Goal: Book appointment/travel/reservation

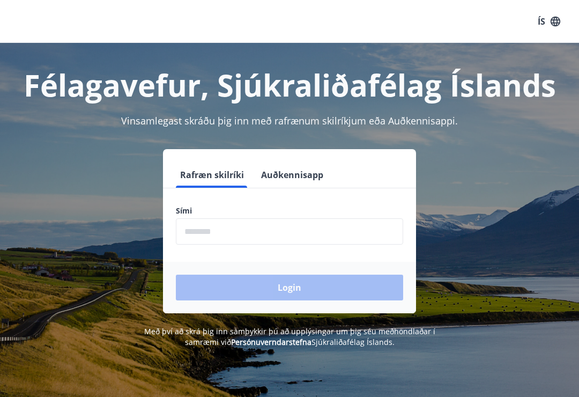
scroll to position [38, 0]
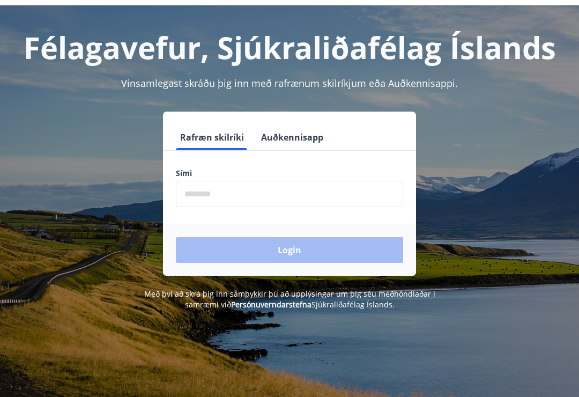
click at [223, 205] on input "phone" at bounding box center [289, 194] width 227 height 26
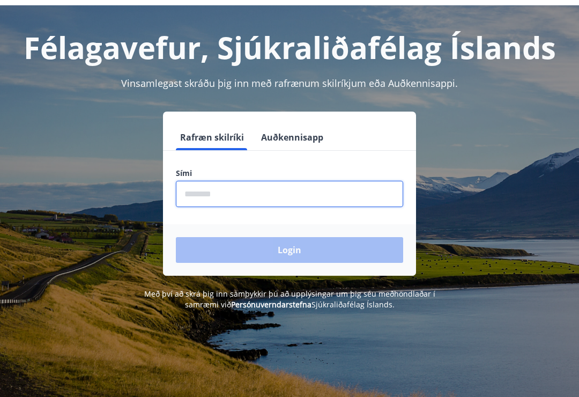
click at [191, 201] on input "phone" at bounding box center [289, 194] width 227 height 26
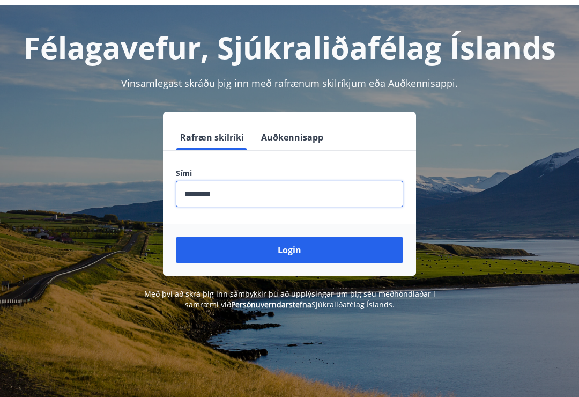
type input "********"
click at [293, 256] on button "Login" at bounding box center [289, 250] width 227 height 26
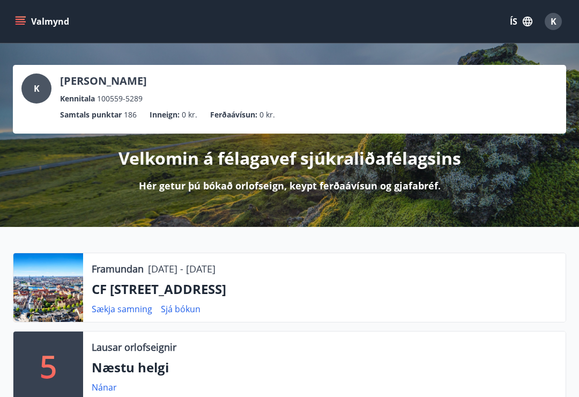
click at [179, 294] on p "CF [STREET_ADDRESS]" at bounding box center [324, 289] width 465 height 18
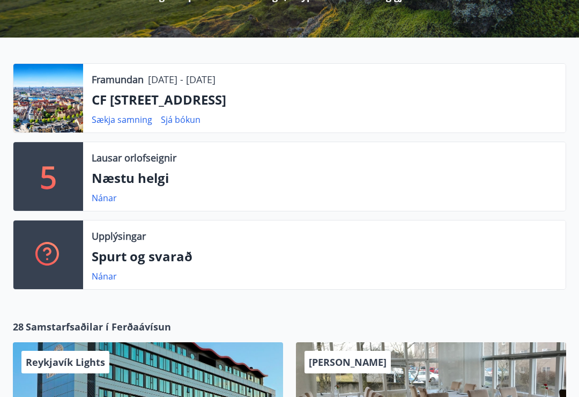
scroll to position [188, 0]
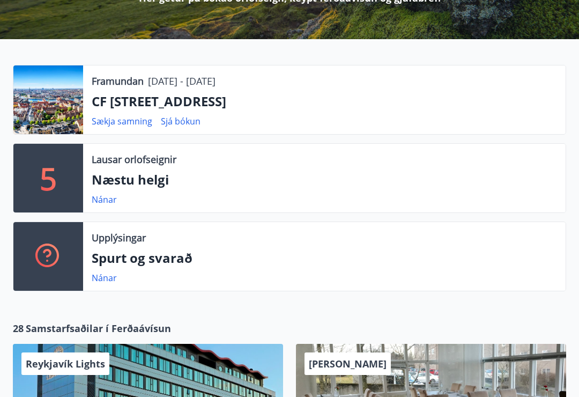
click at [245, 99] on p "CF [STREET_ADDRESS]" at bounding box center [324, 101] width 465 height 18
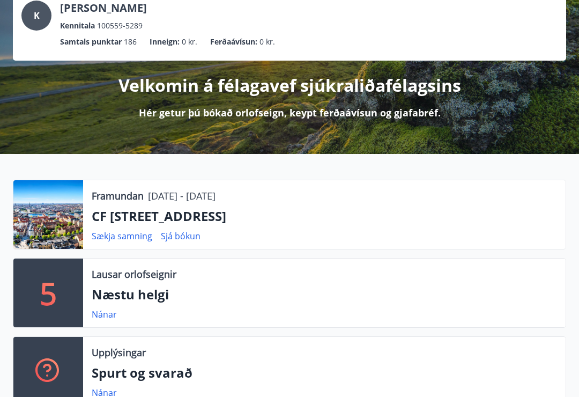
scroll to position [0, 0]
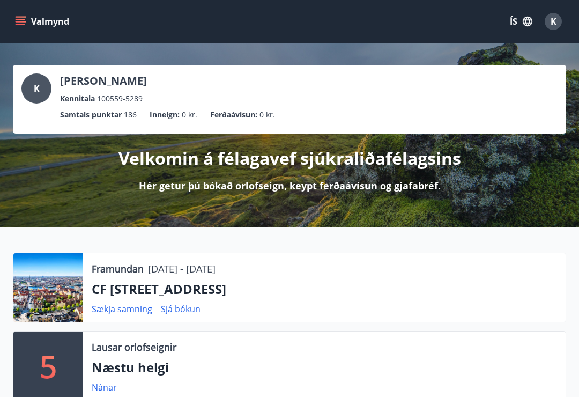
click at [24, 21] on icon "menu" at bounding box center [22, 21] width 12 height 1
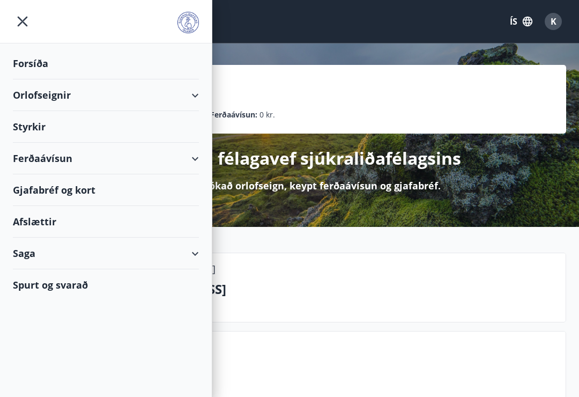
click at [49, 91] on div "Orlofseignir" at bounding box center [106, 95] width 186 height 32
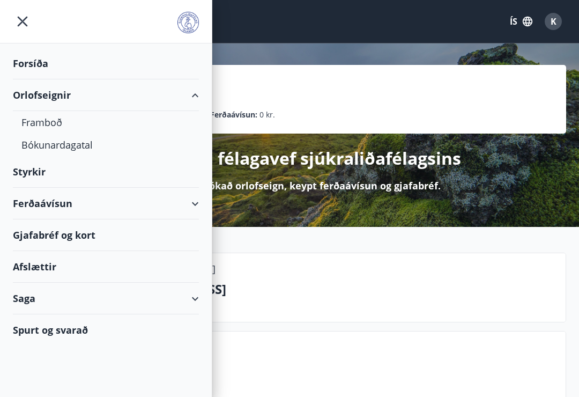
click at [47, 100] on div "Orlofseignir" at bounding box center [106, 95] width 186 height 32
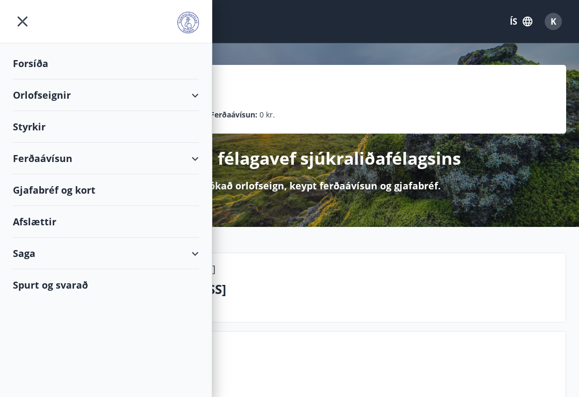
click at [68, 88] on div "Orlofseignir" at bounding box center [106, 95] width 186 height 32
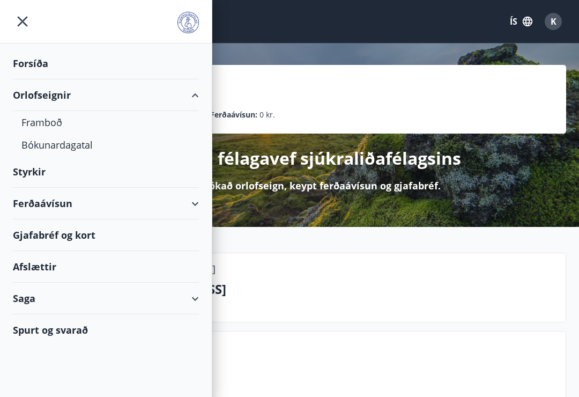
click at [46, 122] on div "Framboð" at bounding box center [105, 122] width 169 height 23
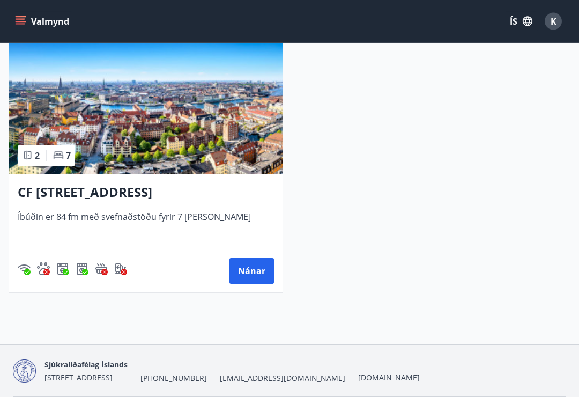
scroll to position [2837, 0]
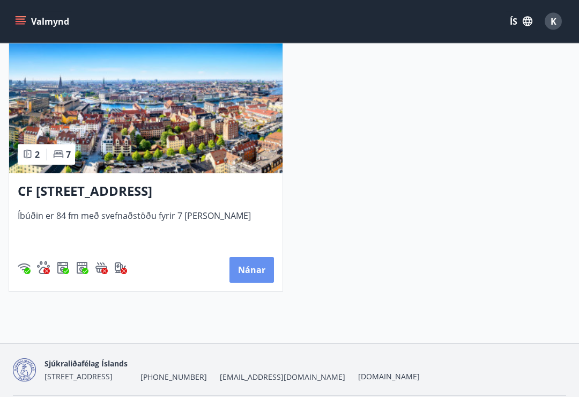
click at [249, 269] on button "Nánar" at bounding box center [251, 270] width 44 height 26
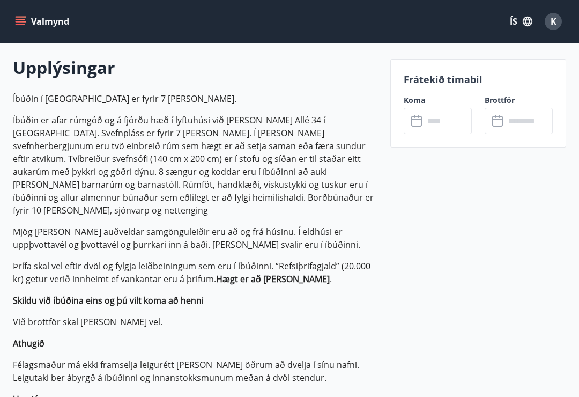
scroll to position [303, 0]
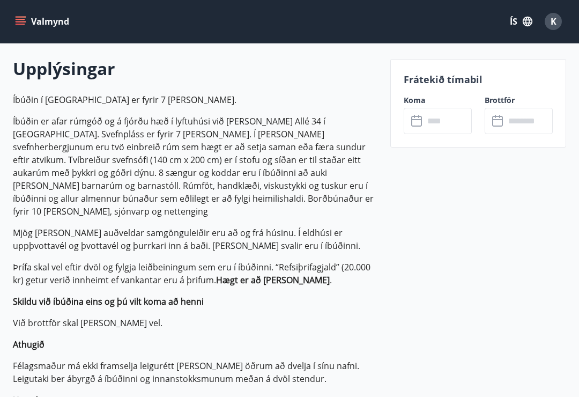
click at [416, 123] on icon at bounding box center [417, 121] width 13 height 13
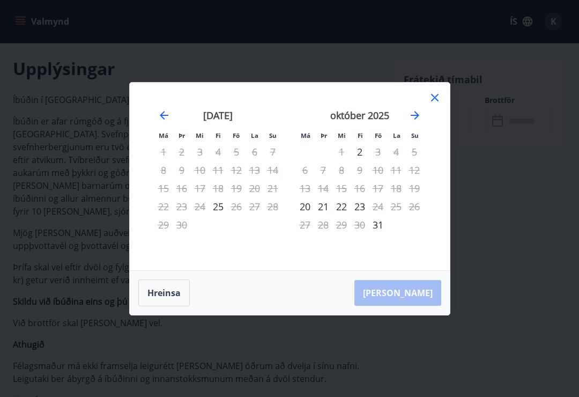
click at [417, 113] on icon "Move forward to switch to the next month." at bounding box center [415, 115] width 9 height 9
click at [237, 226] on div "31" at bounding box center [236, 224] width 18 height 18
click at [230, 232] on div "31" at bounding box center [236, 224] width 18 height 18
click at [162, 120] on icon "Move backward to switch to the previous month." at bounding box center [164, 115] width 13 height 13
click at [383, 226] on div "31" at bounding box center [378, 224] width 18 height 18
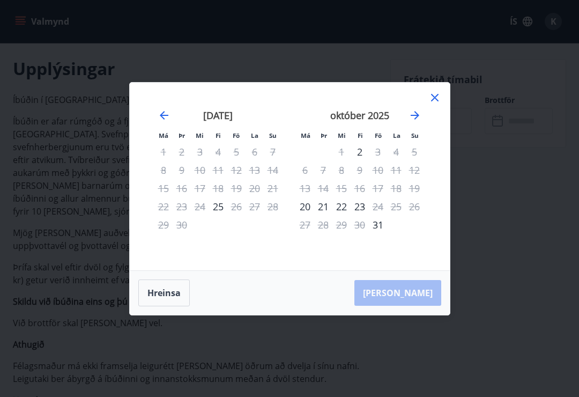
click at [375, 226] on div "31" at bounding box center [378, 224] width 18 height 18
click at [419, 294] on div "[PERSON_NAME]" at bounding box center [290, 293] width 320 height 44
click at [419, 288] on div "[PERSON_NAME]" at bounding box center [290, 293] width 320 height 44
click at [383, 223] on div "31" at bounding box center [378, 224] width 18 height 18
click at [428, 96] on icon at bounding box center [434, 97] width 13 height 13
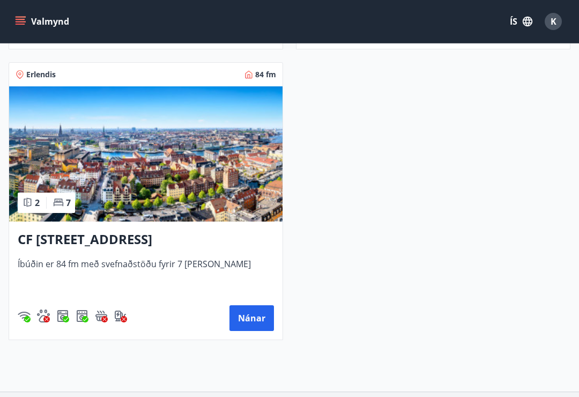
scroll to position [2857, 0]
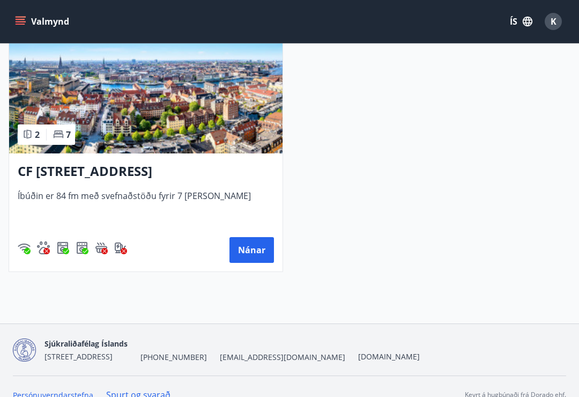
click at [258, 250] on button "Nánar" at bounding box center [251, 250] width 44 height 26
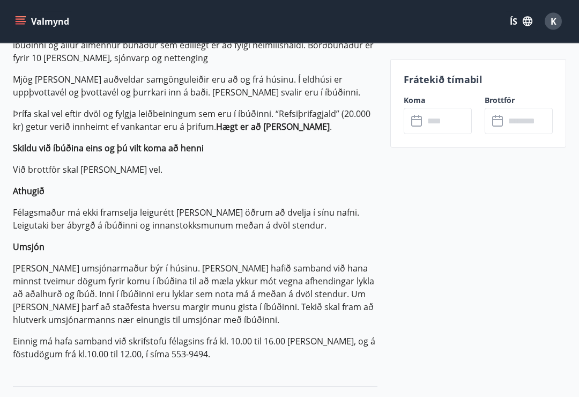
scroll to position [450, 0]
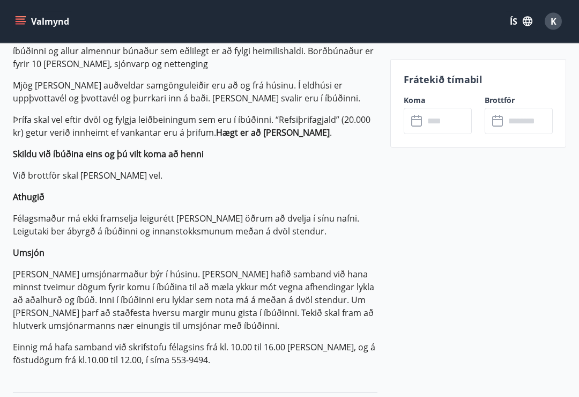
click at [409, 124] on div "​ ​" at bounding box center [438, 121] width 68 height 26
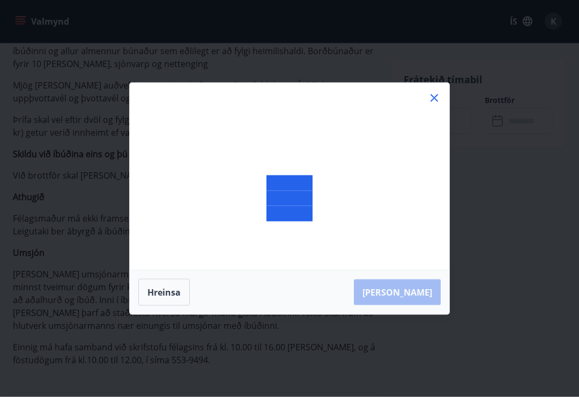
scroll to position [451, 0]
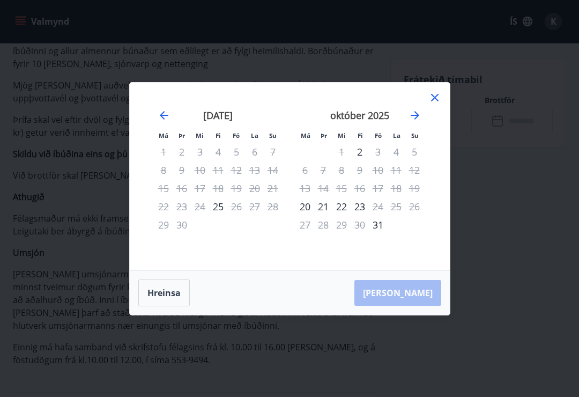
click at [417, 120] on icon "Move forward to switch to the next month." at bounding box center [415, 115] width 9 height 9
click at [434, 101] on icon at bounding box center [435, 98] width 8 height 8
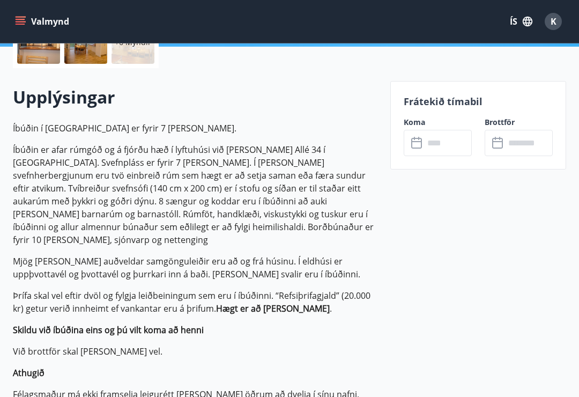
scroll to position [270, 0]
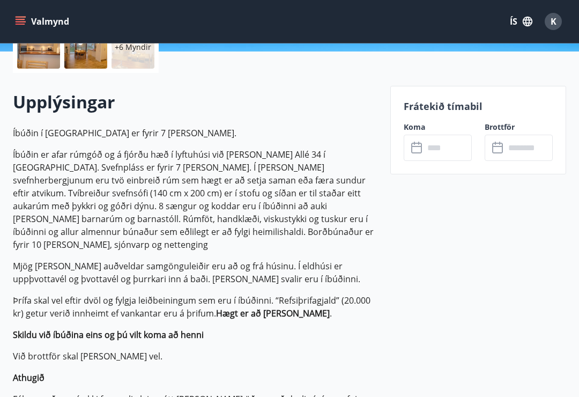
click at [424, 145] on input "text" at bounding box center [448, 148] width 48 height 26
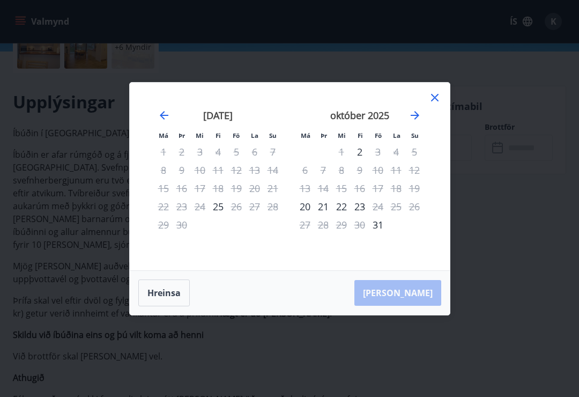
click at [413, 122] on icon "Move forward to switch to the next month." at bounding box center [414, 115] width 13 height 13
click at [416, 122] on icon "Move forward to switch to the next month." at bounding box center [414, 115] width 13 height 13
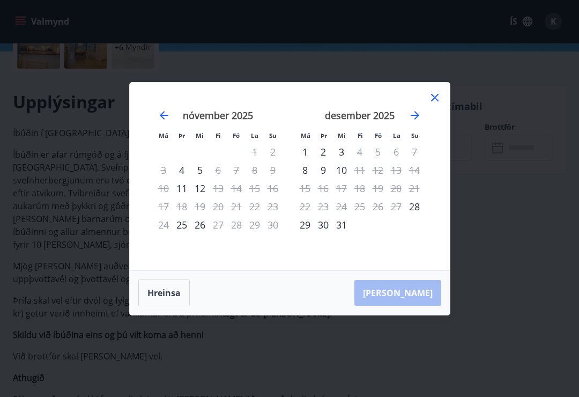
click at [427, 116] on div "[DATE] 1 2 3 4 5 6 7 8 9 10 11 12 13 14 15 16 17 18 19 20 21 22 23 24 25 26 27 …" at bounding box center [359, 183] width 141 height 176
click at [415, 122] on icon "Move forward to switch to the next month." at bounding box center [414, 115] width 13 height 13
click at [415, 120] on icon "Move forward to switch to the next month." at bounding box center [415, 115] width 9 height 9
click at [420, 122] on icon "Move forward to switch to the next month." at bounding box center [414, 115] width 13 height 13
click at [162, 122] on icon "Move backward to switch to the previous month." at bounding box center [164, 115] width 13 height 13
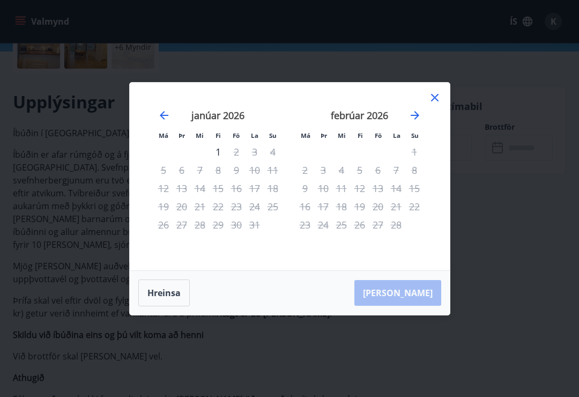
click at [169, 122] on icon "Move backward to switch to the previous month." at bounding box center [164, 115] width 13 height 13
click at [415, 118] on icon "Move forward to switch to the next month." at bounding box center [414, 115] width 13 height 13
click at [410, 122] on icon "Move forward to switch to the next month." at bounding box center [414, 115] width 13 height 13
click at [417, 118] on icon "Move forward to switch to the next month." at bounding box center [414, 115] width 13 height 13
click at [417, 121] on icon "Move forward to switch to the next month." at bounding box center [414, 115] width 13 height 13
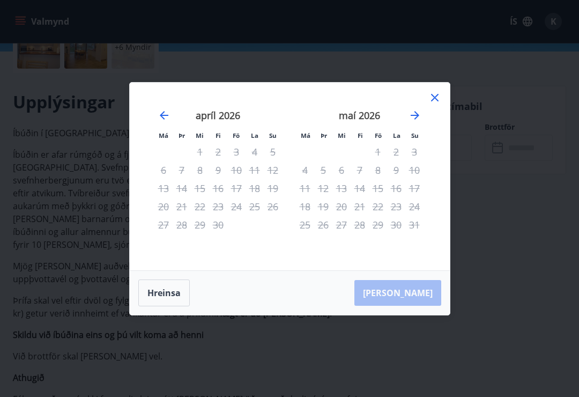
click at [416, 120] on icon "Move forward to switch to the next month." at bounding box center [415, 115] width 9 height 9
click at [419, 121] on icon "Move forward to switch to the next month." at bounding box center [414, 115] width 13 height 13
click at [165, 122] on icon "Move backward to switch to the previous month." at bounding box center [164, 115] width 13 height 13
click at [169, 122] on icon "Move backward to switch to the previous month." at bounding box center [164, 115] width 13 height 13
click at [169, 118] on icon "Move backward to switch to the previous month." at bounding box center [164, 115] width 13 height 13
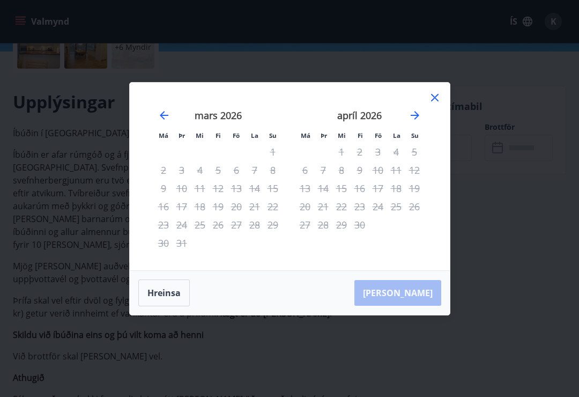
click at [169, 122] on icon "Move backward to switch to the previous month." at bounding box center [164, 115] width 13 height 13
click at [432, 104] on icon at bounding box center [434, 97] width 13 height 13
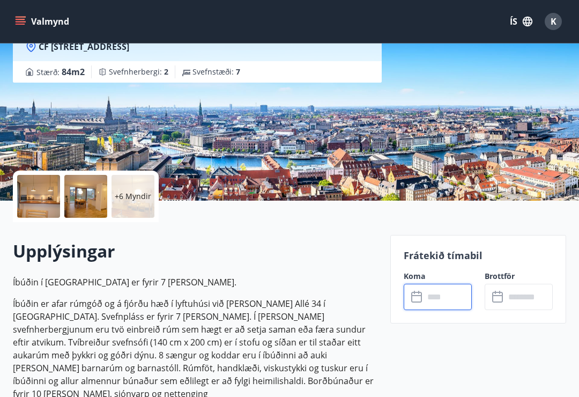
scroll to position [0, 0]
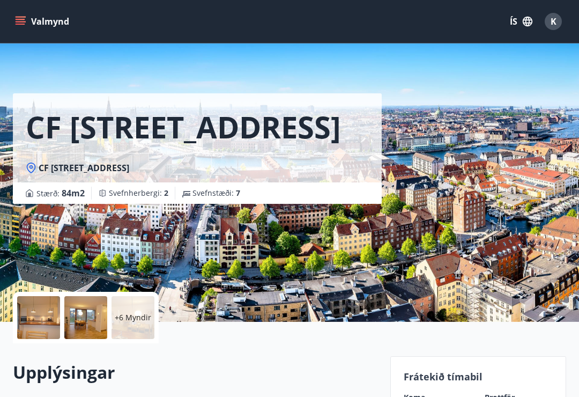
click at [16, 25] on icon "menu" at bounding box center [20, 21] width 11 height 11
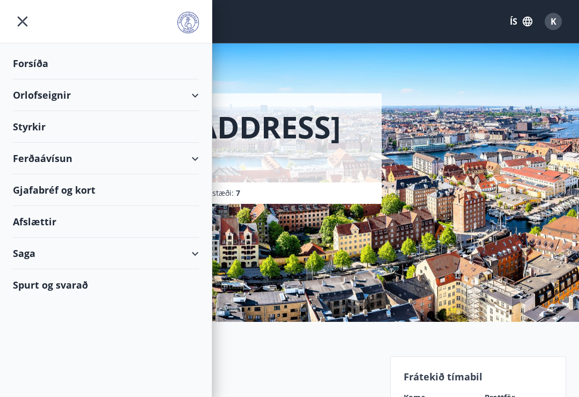
click at [31, 68] on div "Forsíða" at bounding box center [106, 64] width 186 height 32
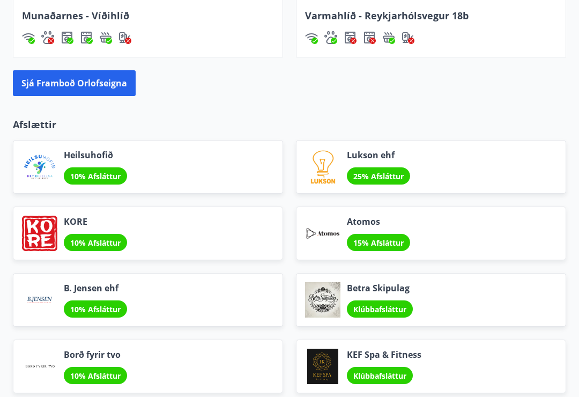
scroll to position [1204, 0]
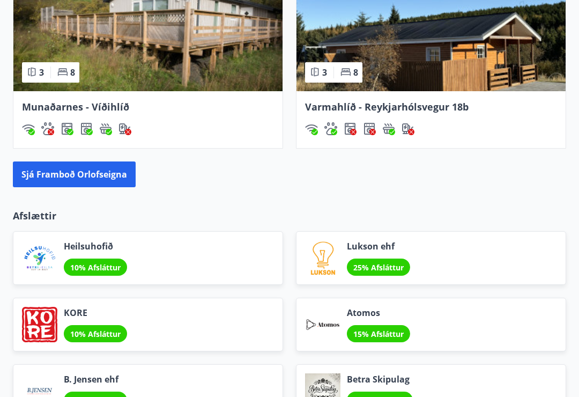
click at [300, 303] on div "Atomos 15% Afsláttur" at bounding box center [431, 325] width 270 height 54
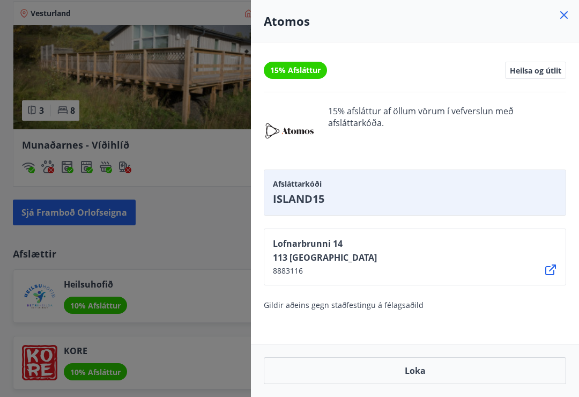
scroll to position [1076, 0]
click at [572, 9] on div "Atomos" at bounding box center [415, 21] width 328 height 42
click at [570, 10] on div "Atomos" at bounding box center [415, 21] width 328 height 42
click at [563, 19] on icon at bounding box center [563, 15] width 13 height 13
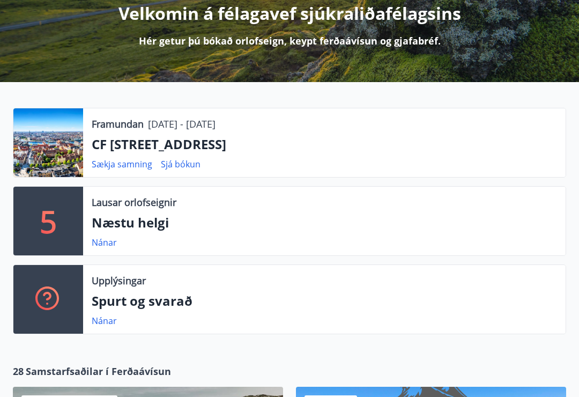
scroll to position [144, 0]
click at [128, 225] on p "Næstu helgi" at bounding box center [324, 223] width 465 height 18
click at [106, 247] on link "Nánar" at bounding box center [104, 242] width 25 height 12
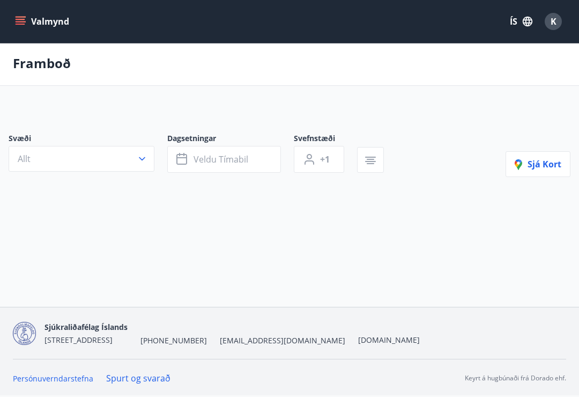
type input "*"
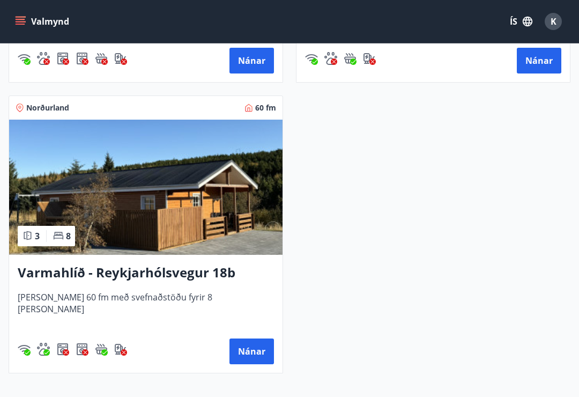
scroll to position [850, 0]
